Goal: Task Accomplishment & Management: Manage account settings

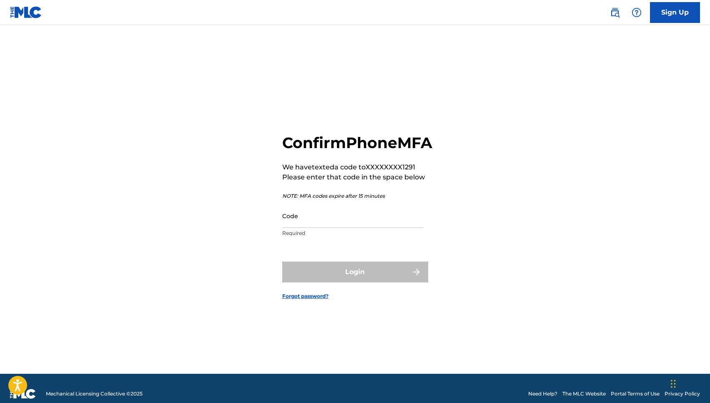
click at [387, 241] on div "Code Required" at bounding box center [352, 223] width 141 height 38
click at [362, 222] on input "Code" at bounding box center [352, 216] width 141 height 24
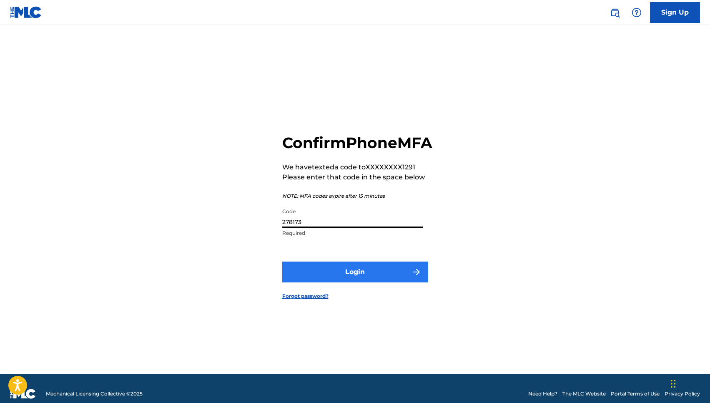
type input "278173"
click at [346, 274] on button "Login" at bounding box center [355, 271] width 146 height 21
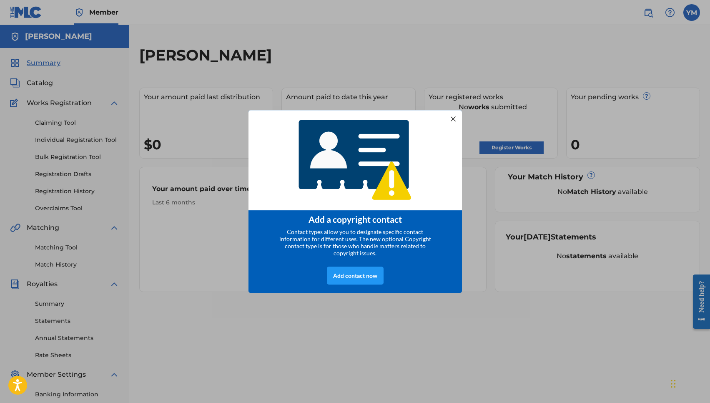
click at [451, 117] on div at bounding box center [452, 118] width 11 height 11
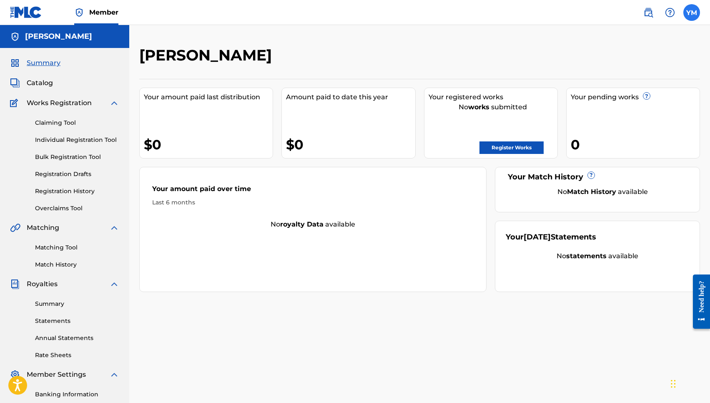
click at [690, 14] on label at bounding box center [691, 12] width 17 height 17
click at [691, 13] on input "[PERSON_NAME] [EMAIL_ADDRESS][DOMAIN_NAME] Profile Log out" at bounding box center [691, 13] width 0 height 0
click at [351, 53] on div "[PERSON_NAME]" at bounding box center [355, 58] width 432 height 25
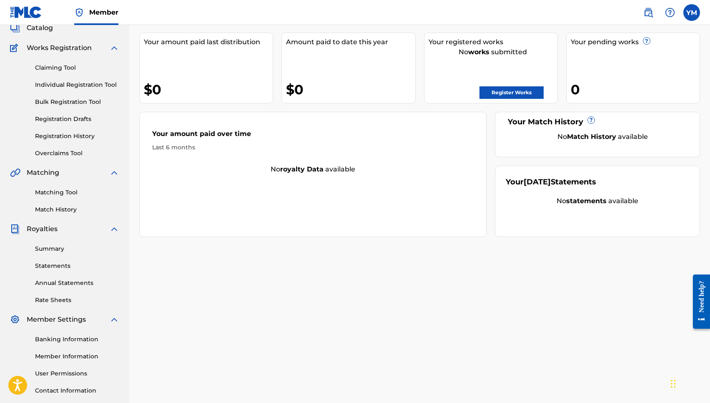
scroll to position [67, 0]
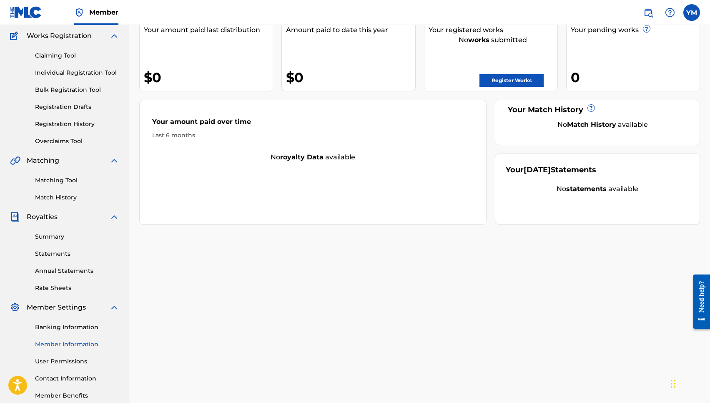
click at [66, 342] on link "Member Information" at bounding box center [77, 344] width 84 height 9
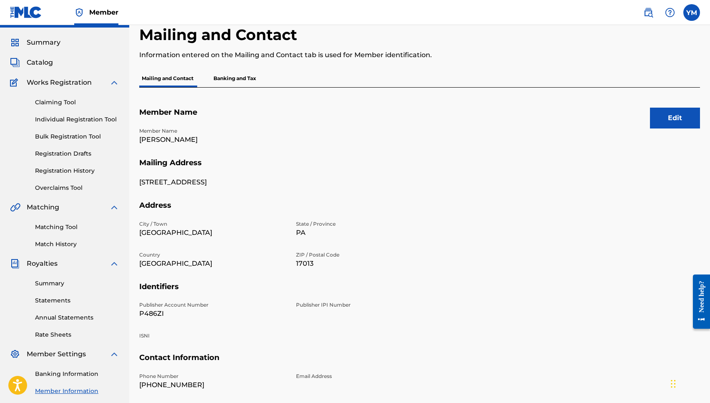
scroll to position [10, 0]
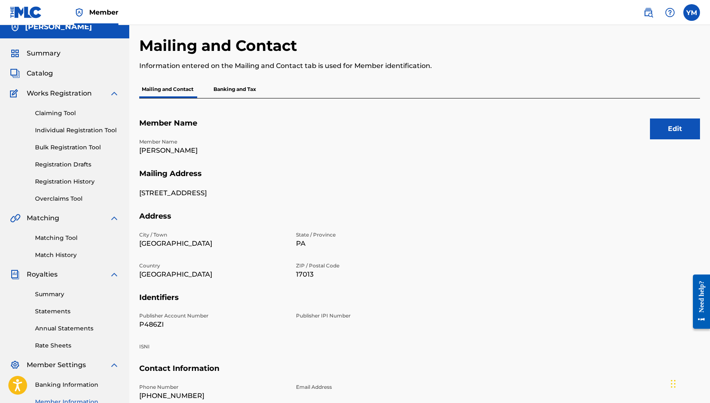
click at [251, 89] on p "Banking and Tax" at bounding box center [235, 89] width 48 height 18
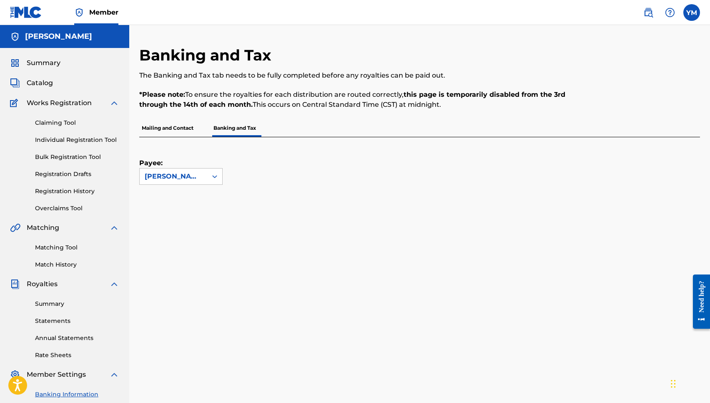
click at [181, 132] on p "Mailing and Contact" at bounding box center [167, 128] width 57 height 18
